Goal: Task Accomplishment & Management: Manage account settings

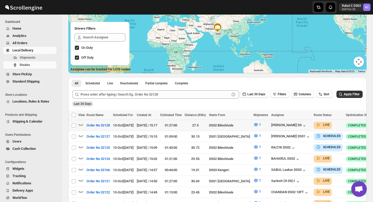
scroll to position [59, 0]
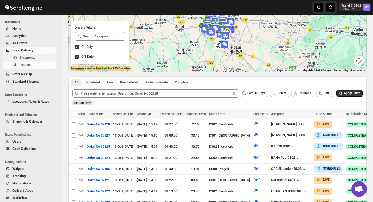
click at [26, 58] on span "Shipments" at bounding box center [28, 57] width 16 height 4
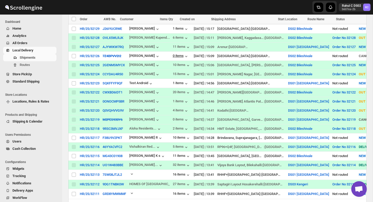
scroll to position [119, 0]
click at [359, 29] on span "NEW" at bounding box center [362, 28] width 7 height 4
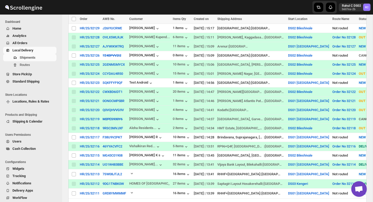
scroll to position [118, 0]
